Goal: Task Accomplishment & Management: Manage account settings

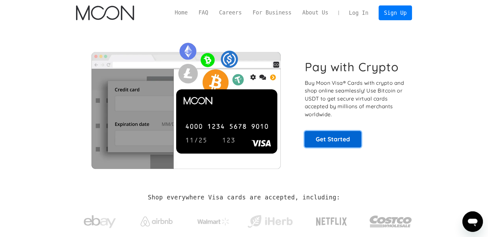
click at [342, 143] on link "Get Started" at bounding box center [332, 139] width 57 height 16
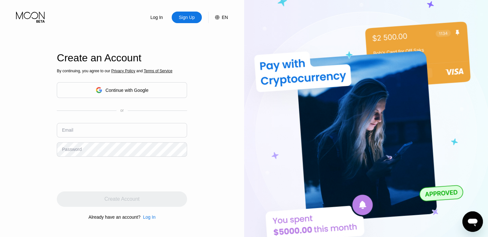
click at [119, 89] on div "Continue with Google" at bounding box center [127, 90] width 43 height 5
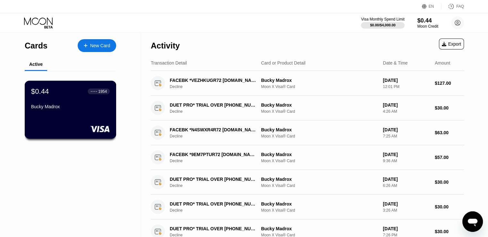
click at [51, 115] on div "$0.44 ● ● ● ● 1954 Bucky Madrox" at bounding box center [71, 110] width 92 height 58
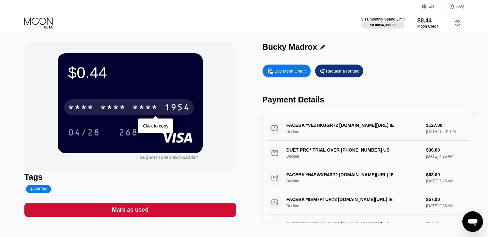
click at [138, 108] on div "* * * *" at bounding box center [145, 108] width 26 height 10
click at [137, 108] on div "2566" at bounding box center [145, 108] width 26 height 10
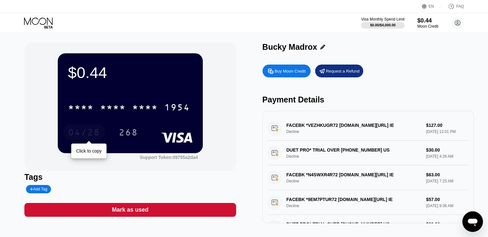
click at [83, 135] on div "04/28" at bounding box center [84, 133] width 32 height 10
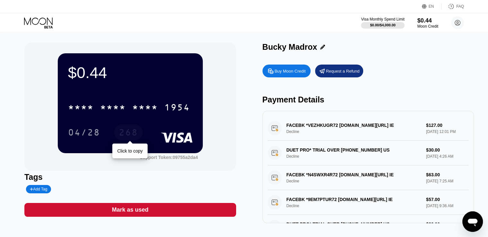
click at [119, 136] on div "268" at bounding box center [128, 133] width 19 height 10
